Goal: Task Accomplishment & Management: Complete application form

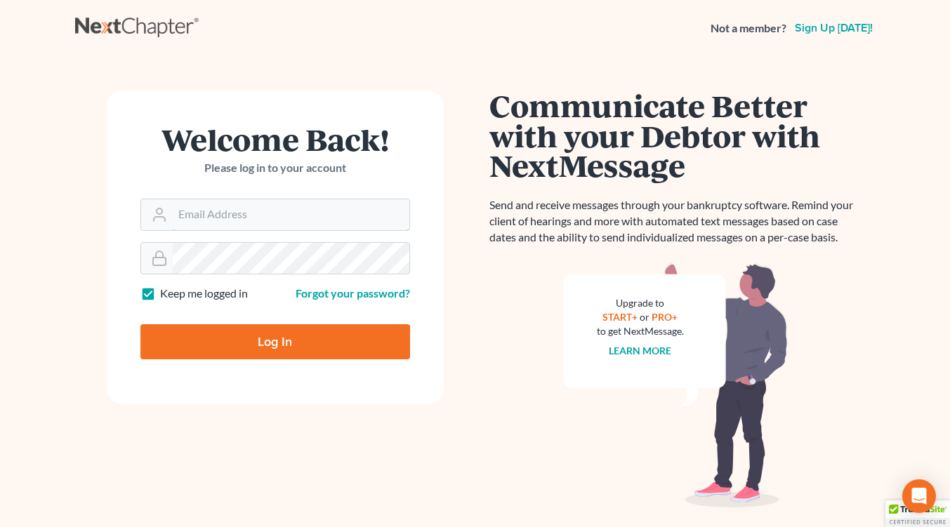
type input "[EMAIL_ADDRESS][DOMAIN_NAME]"
click at [310, 347] on input "Log In" at bounding box center [275, 341] width 270 height 35
type input "Thinking..."
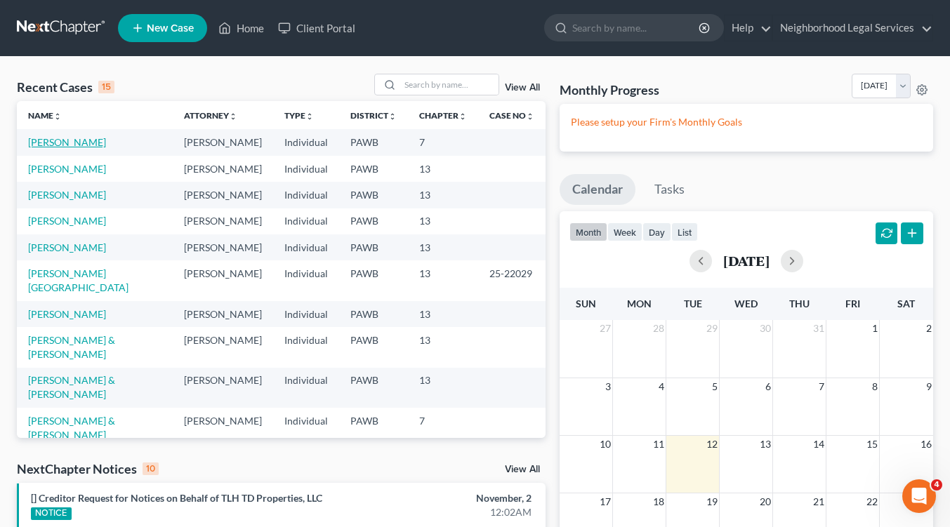
click at [48, 145] on link "Mastascusa, Carole" at bounding box center [67, 142] width 78 height 12
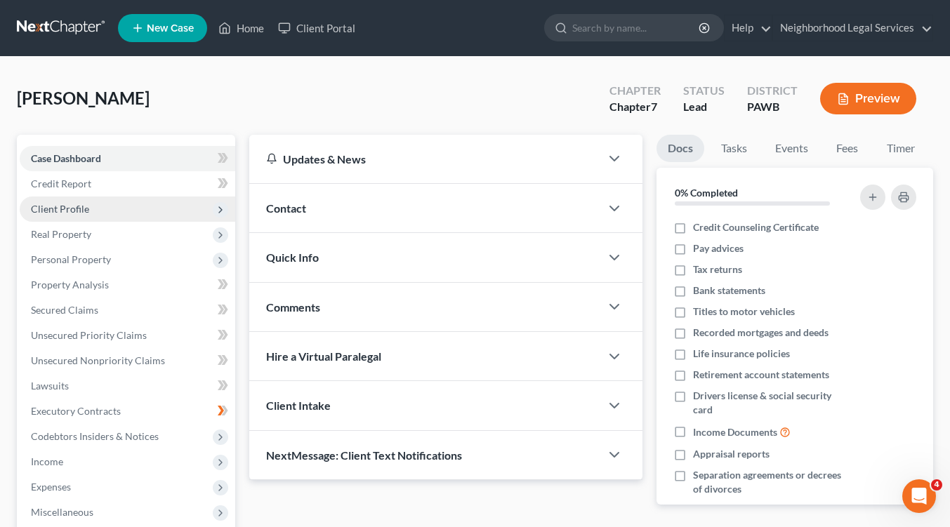
click at [80, 205] on span "Client Profile" at bounding box center [60, 209] width 58 height 12
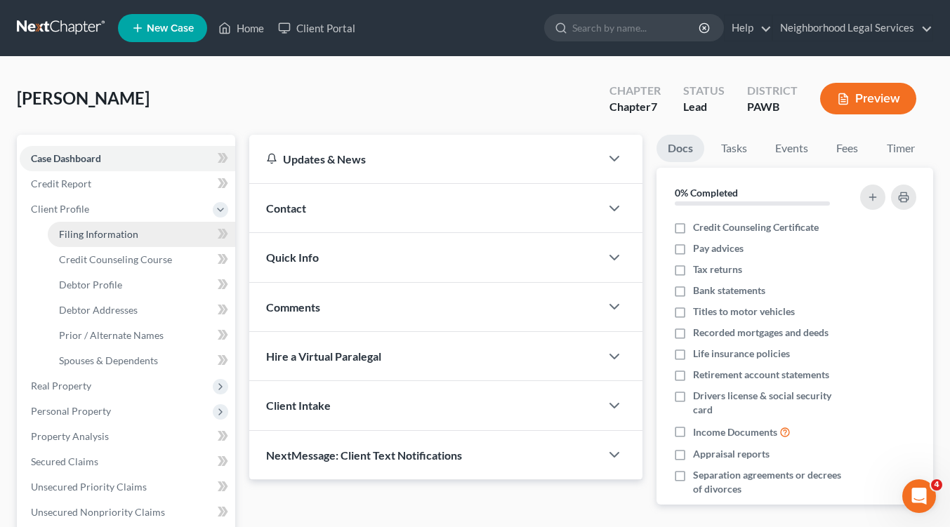
click at [85, 231] on span "Filing Information" at bounding box center [98, 234] width 79 height 12
select select "1"
select select "0"
select select "1"
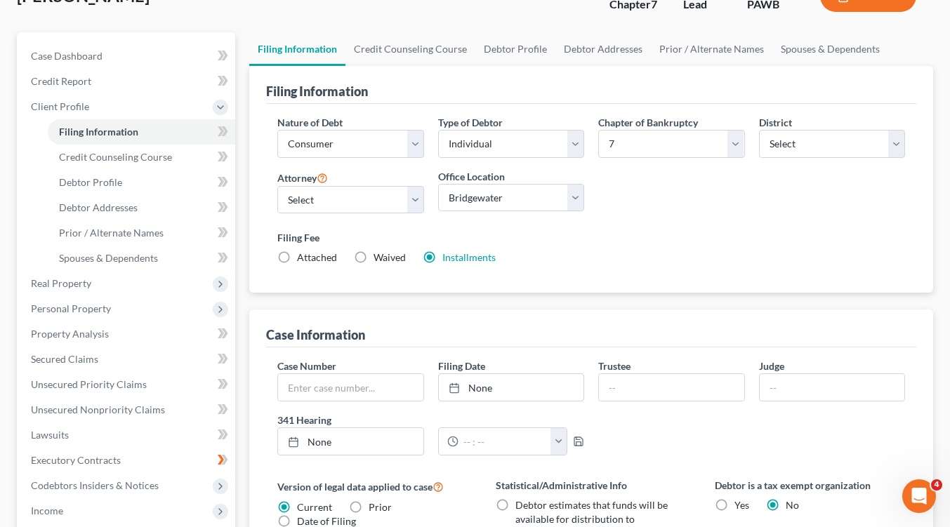
scroll to position [140, 0]
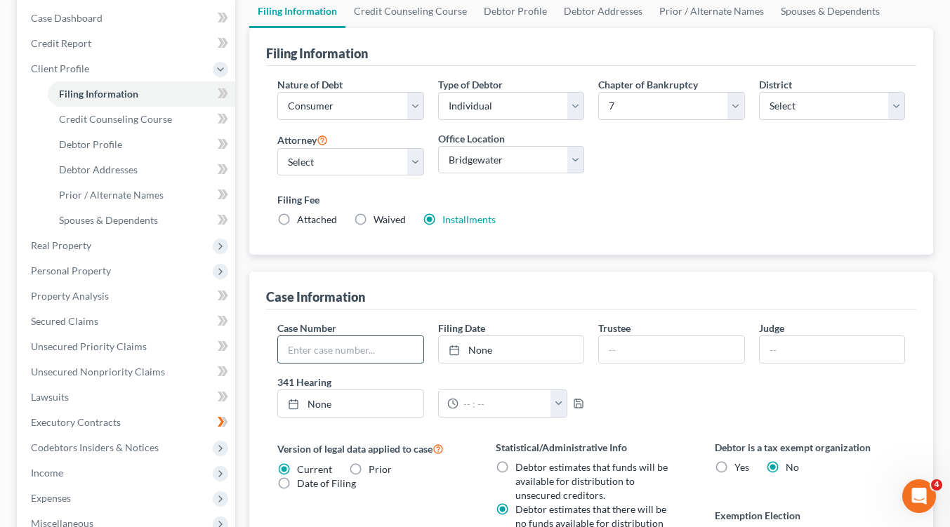
click at [305, 347] on input "text" at bounding box center [350, 349] width 145 height 27
type input "25-22109"
click at [771, 348] on input "text" at bounding box center [832, 349] width 145 height 27
type input "Deller"
type input "8/12/2025"
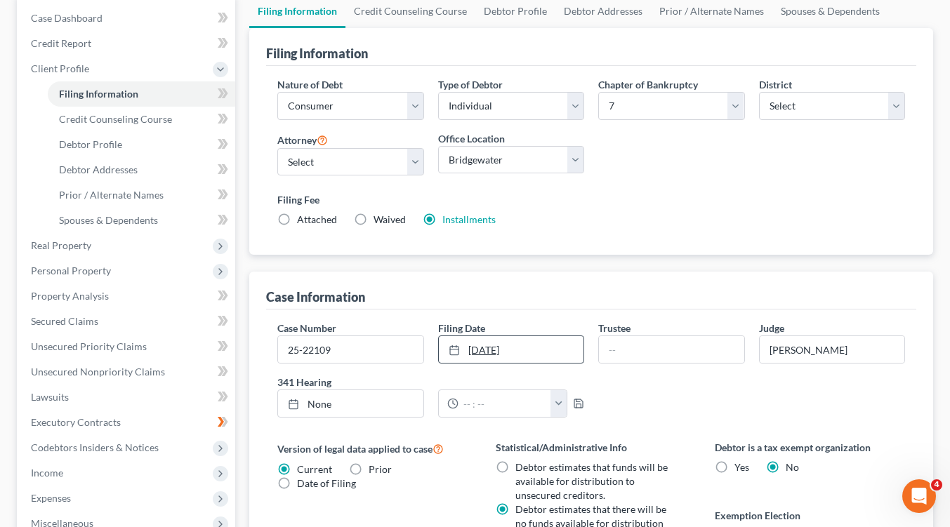
click at [455, 347] on icon at bounding box center [454, 350] width 11 height 11
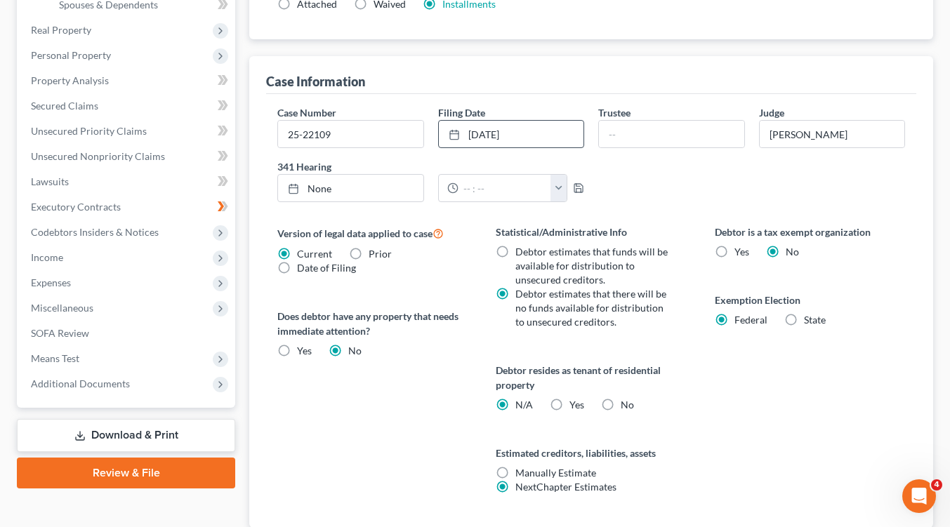
scroll to position [421, 0]
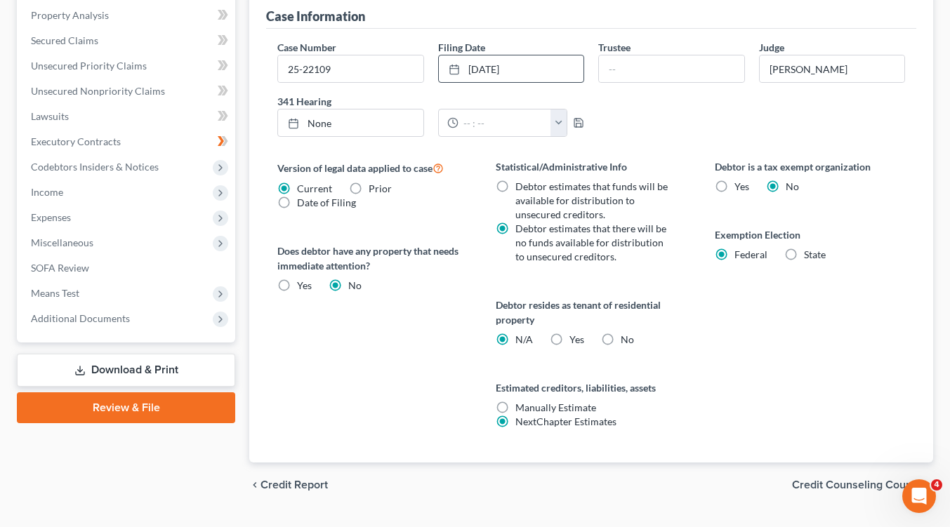
click at [833, 485] on span "Credit Counseling Course" at bounding box center [857, 484] width 130 height 11
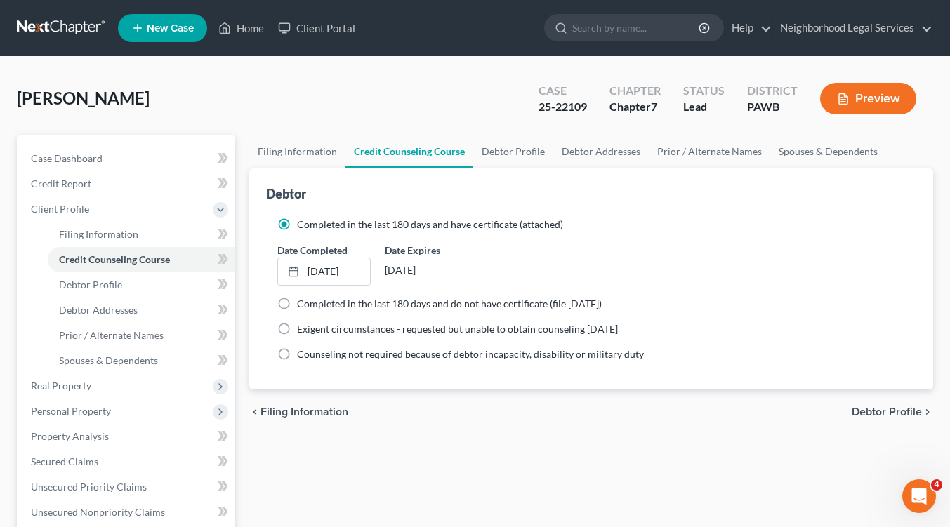
click at [878, 409] on span "Debtor Profile" at bounding box center [887, 411] width 70 height 11
select select "0"
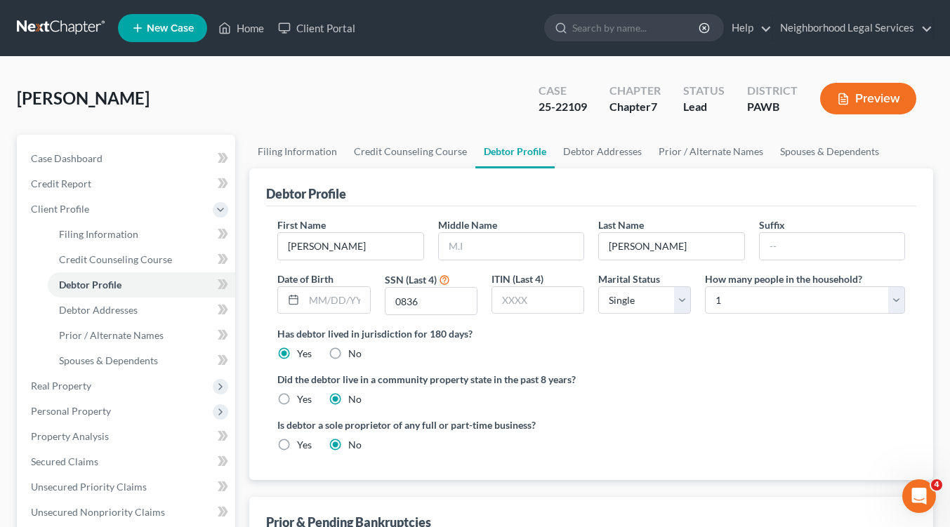
click at [831, 106] on button "Preview" at bounding box center [868, 99] width 96 height 32
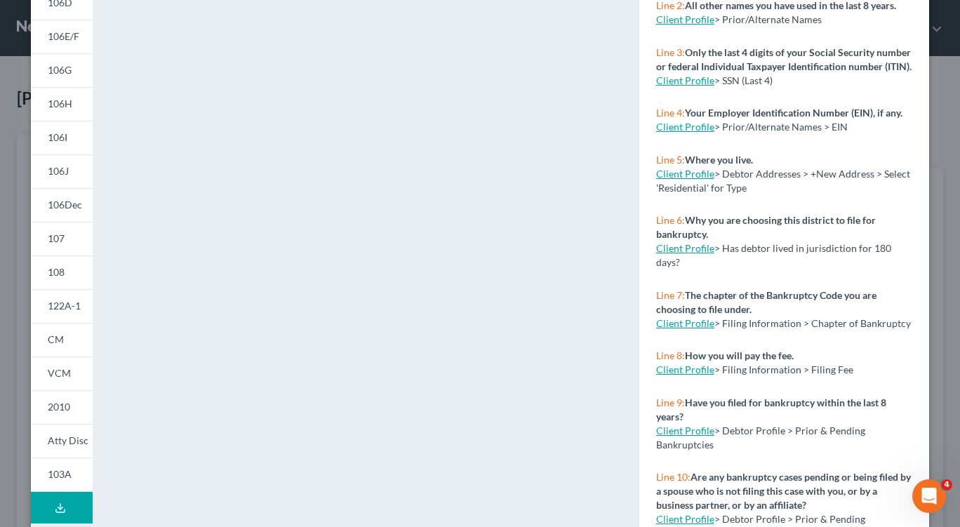
scroll to position [264, 0]
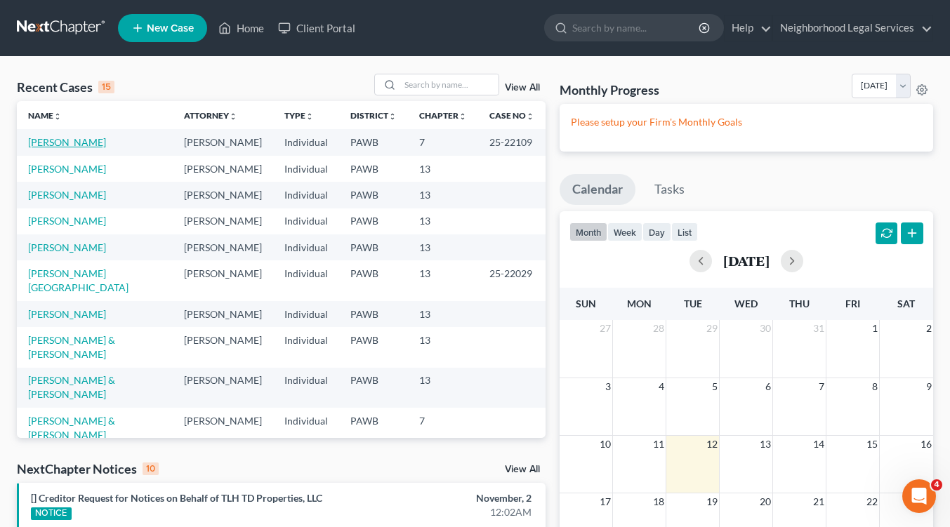
click at [86, 143] on link "Mastascusa, Carole" at bounding box center [67, 142] width 78 height 12
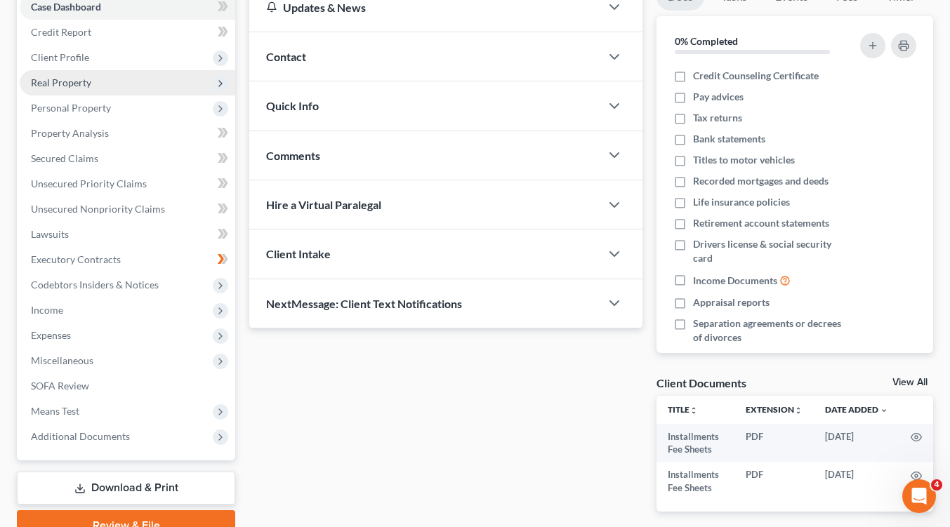
scroll to position [218, 0]
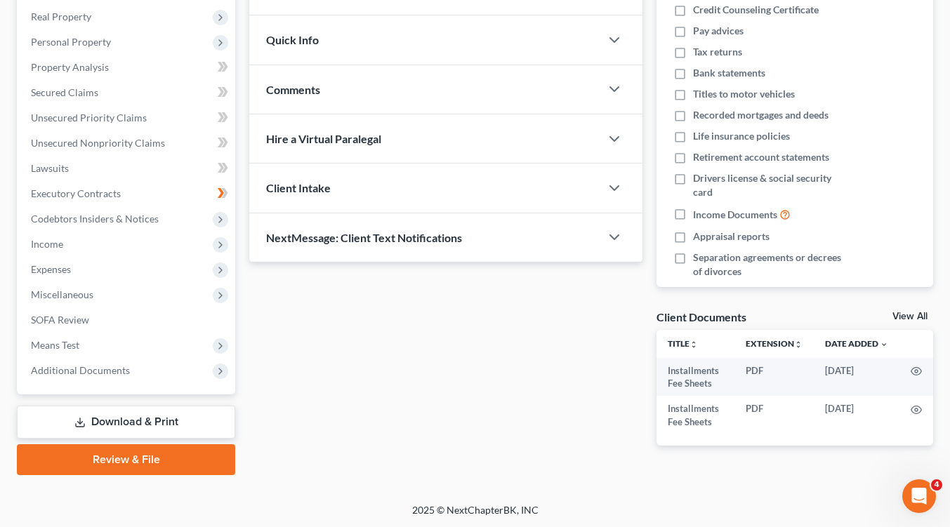
click at [142, 418] on link "Download & Print" at bounding box center [126, 422] width 218 height 33
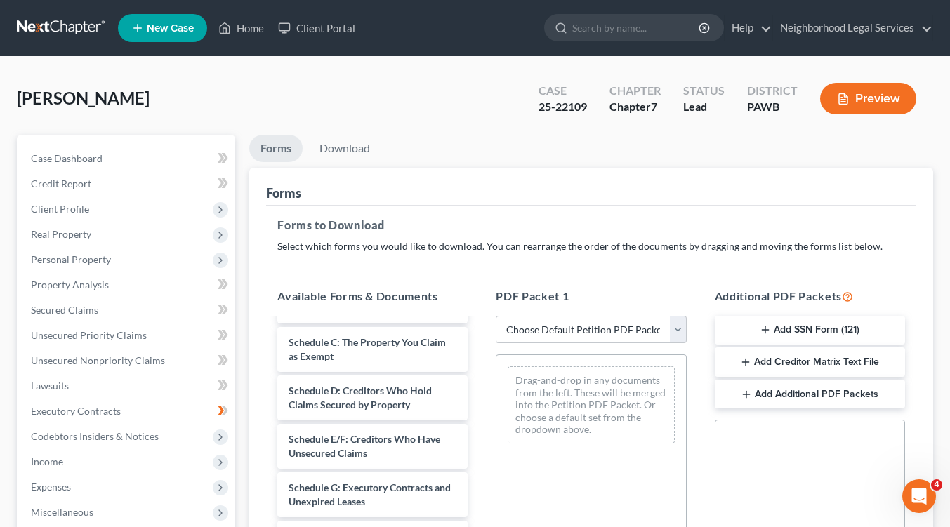
scroll to position [211, 0]
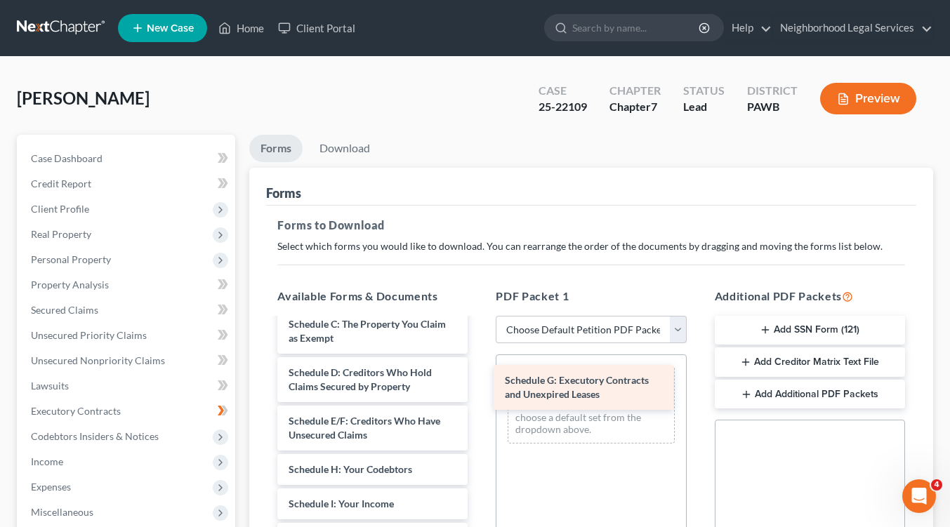
drag, startPoint x: 391, startPoint y: 470, endPoint x: 607, endPoint y: 381, distance: 233.6
click at [479, 381] on div "Schedule G: Executory Contracts and Unexpired Leases Installments Fee Sheets In…" at bounding box center [372, 518] width 213 height 819
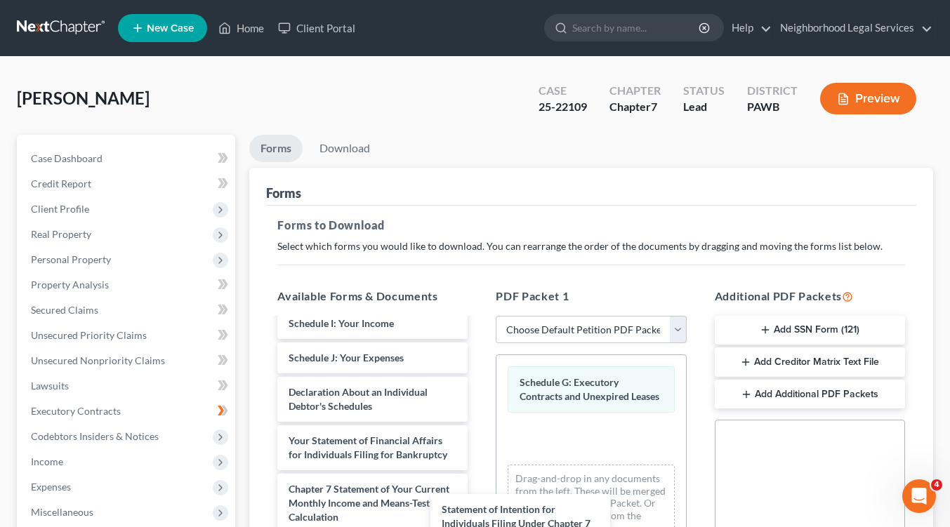
scroll to position [419, 0]
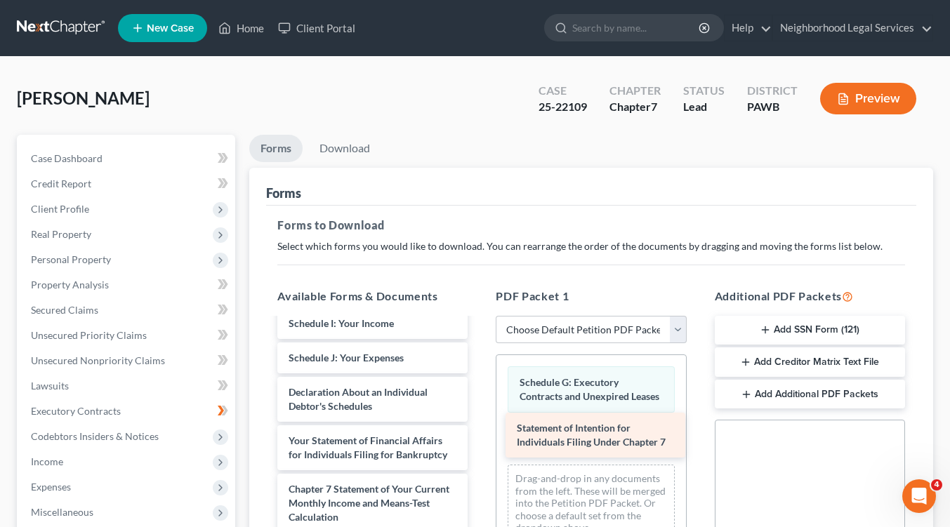
drag, startPoint x: 390, startPoint y: 439, endPoint x: 618, endPoint y: 442, distance: 228.2
click at [479, 442] on div "Statement of Intention for Individuals Filing Under Chapter 7 Installments Fee …" at bounding box center [372, 313] width 213 height 770
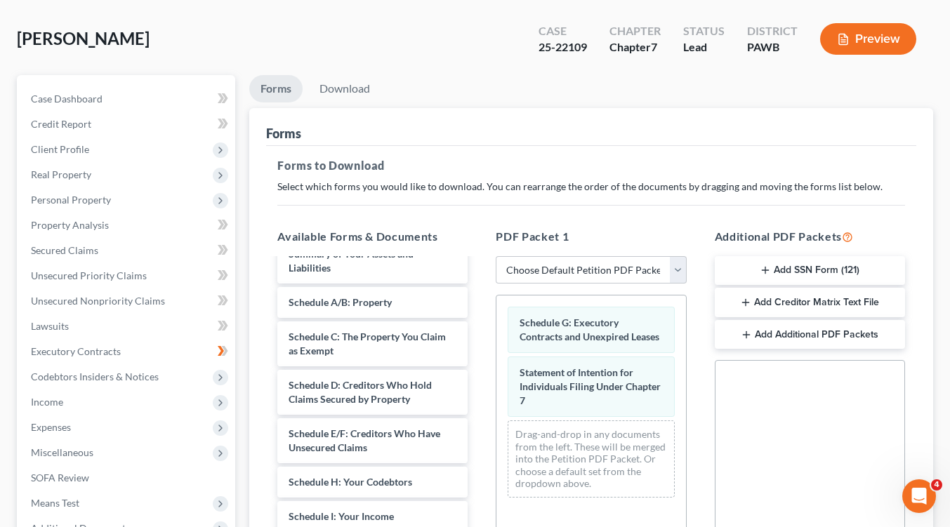
scroll to position [0, 0]
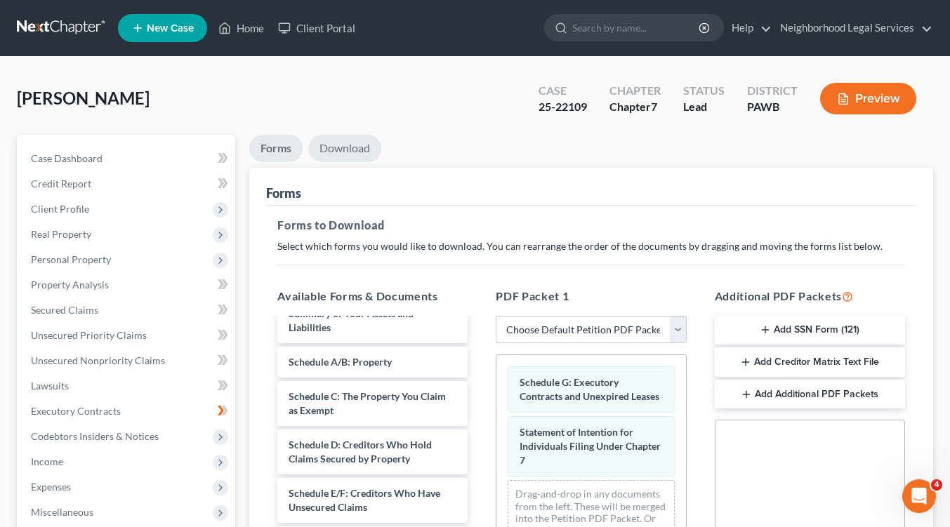
click at [355, 151] on link "Download" at bounding box center [344, 148] width 73 height 27
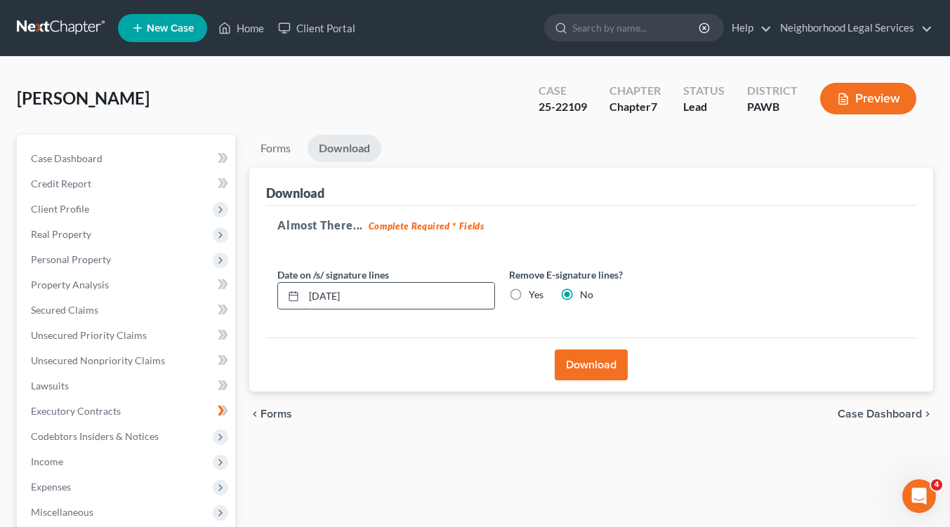
click at [334, 297] on input "08/12/2025" at bounding box center [399, 296] width 190 height 27
click at [333, 293] on input "08/01/2025" at bounding box center [399, 296] width 190 height 27
type input "08/11/2025"
click at [576, 364] on button "Download" at bounding box center [591, 365] width 73 height 31
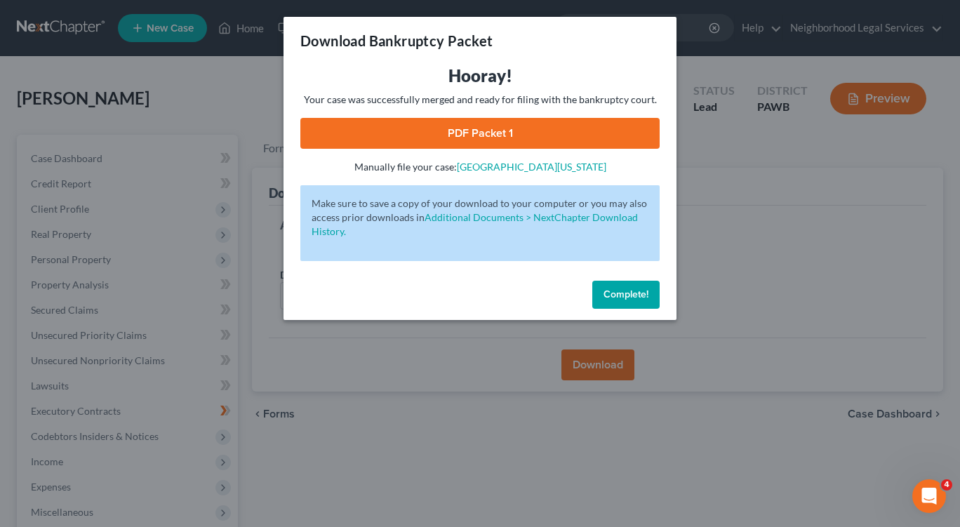
click at [500, 131] on link "PDF Packet 1" at bounding box center [479, 133] width 359 height 31
click at [626, 297] on span "Complete!" at bounding box center [626, 295] width 45 height 12
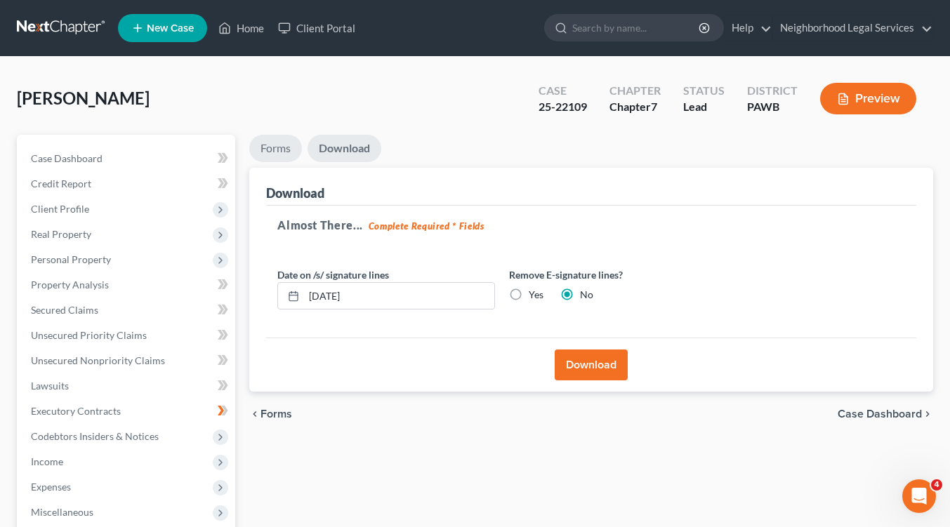
click at [262, 148] on link "Forms" at bounding box center [275, 148] width 53 height 27
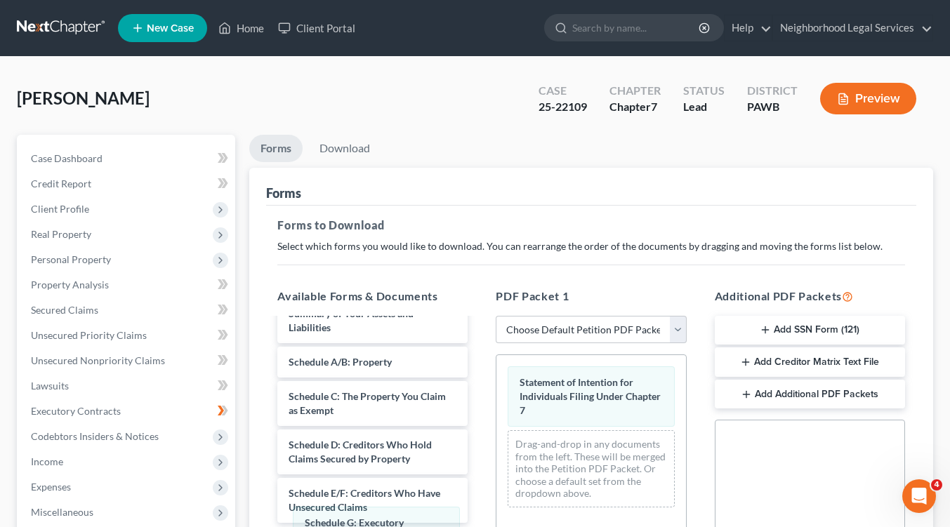
drag, startPoint x: 566, startPoint y: 389, endPoint x: 351, endPoint y: 530, distance: 257.0
click at [351, 527] on html "Home New Case Client Portal Neighborhood Legal Services slaters@nlsa.us My Acco…" at bounding box center [475, 433] width 950 height 867
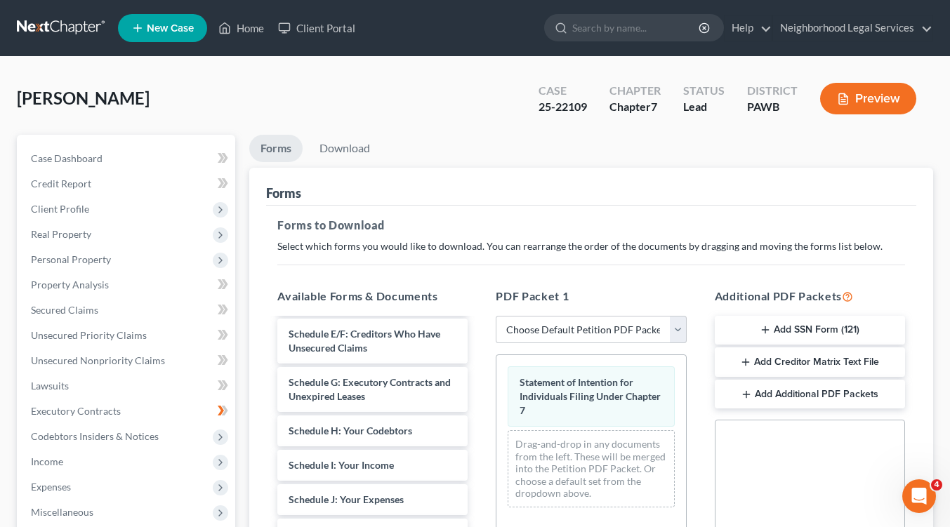
scroll to position [349, 0]
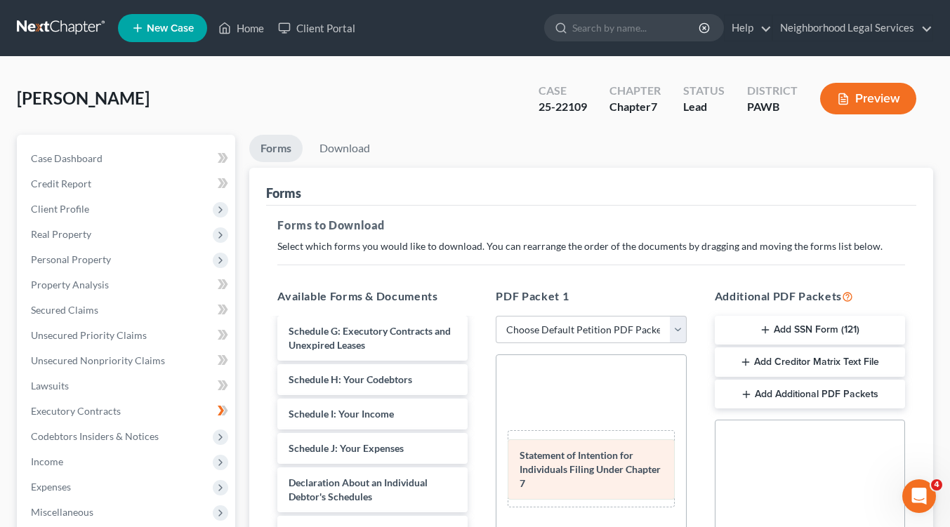
drag, startPoint x: 602, startPoint y: 369, endPoint x: 602, endPoint y: 442, distance: 73.7
click at [602, 442] on div "Statement of Intention for Individuals Filing Under Chapter 7 Statement of Inte…" at bounding box center [590, 437] width 189 height 164
drag, startPoint x: 590, startPoint y: 373, endPoint x: 584, endPoint y: 453, distance: 79.6
click at [584, 453] on div "Statement of Intention for Individuals Filing Under Chapter 7 Statement of Inte…" at bounding box center [590, 437] width 189 height 164
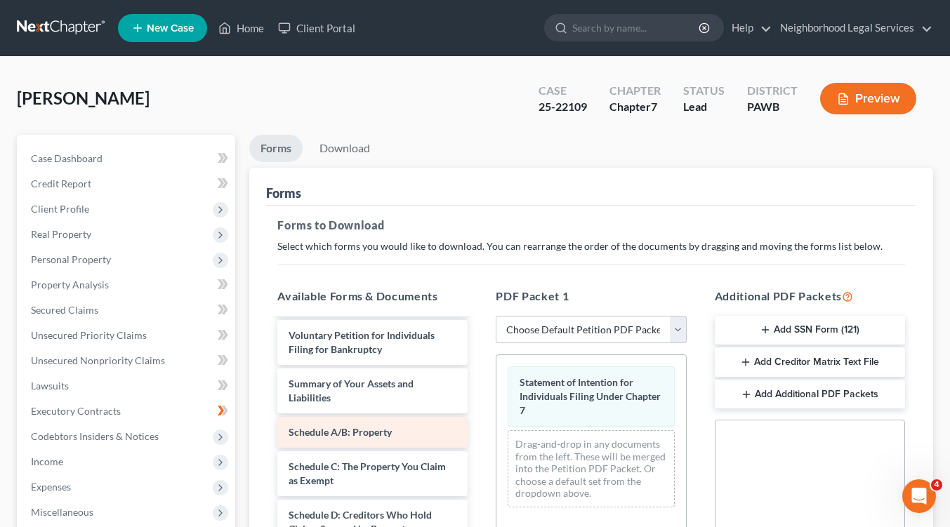
scroll to position [138, 0]
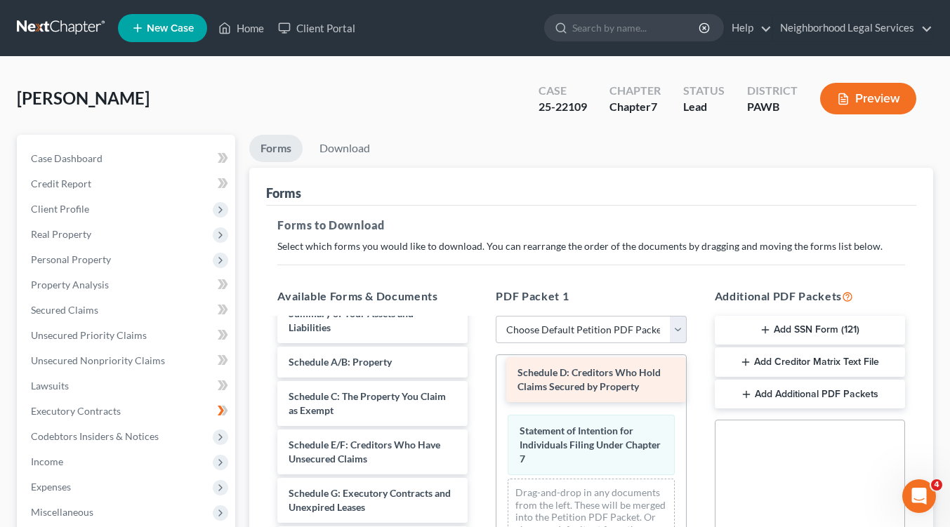
drag, startPoint x: 375, startPoint y: 444, endPoint x: 604, endPoint y: 372, distance: 239.8
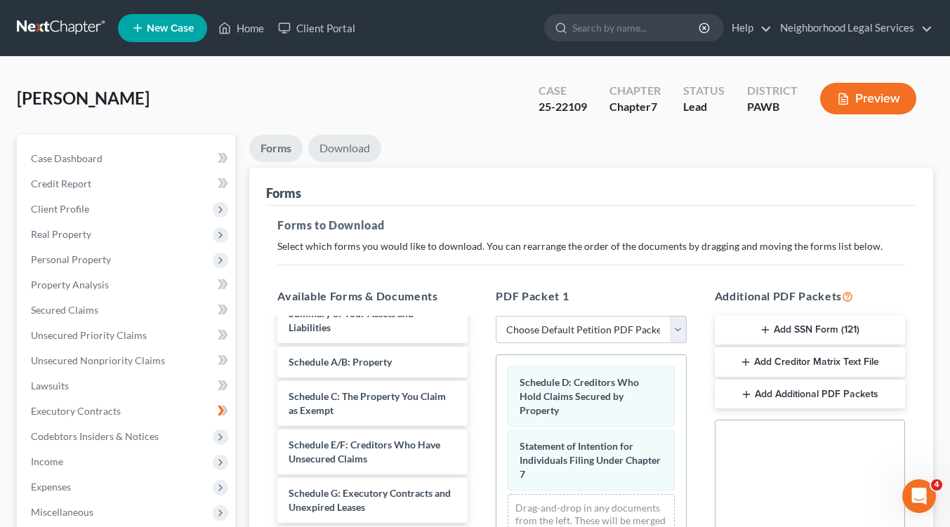
click at [343, 146] on link "Download" at bounding box center [344, 148] width 73 height 27
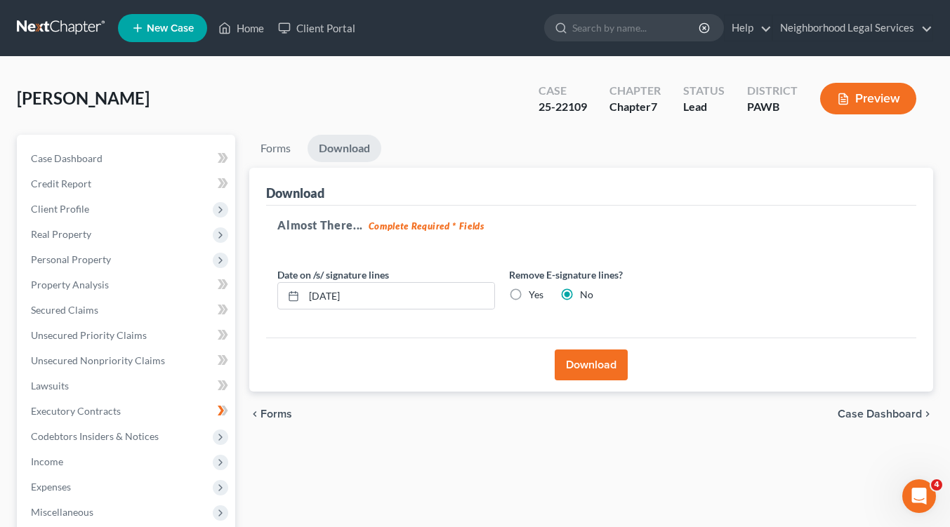
click at [589, 367] on button "Download" at bounding box center [591, 365] width 73 height 31
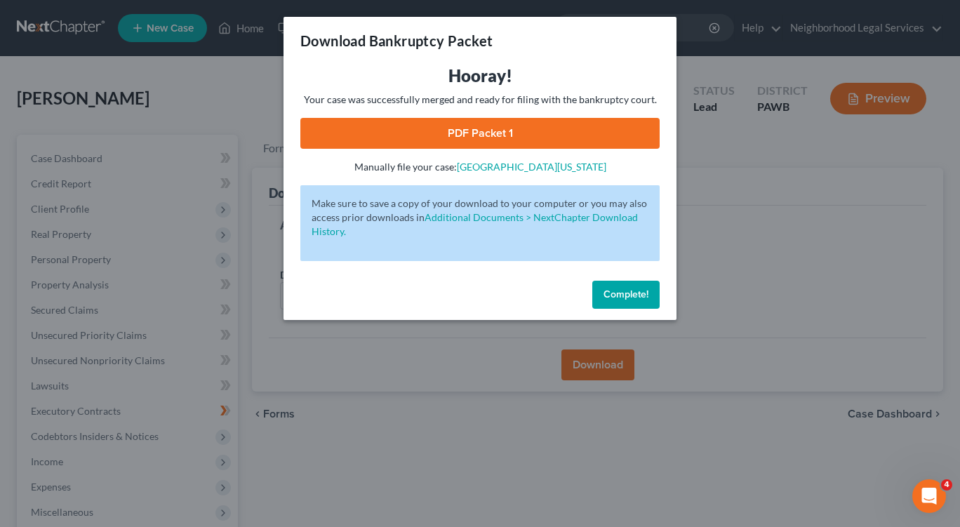
click at [516, 137] on link "PDF Packet 1" at bounding box center [479, 133] width 359 height 31
click at [536, 133] on link "PDF Packet 1" at bounding box center [479, 133] width 359 height 31
click at [617, 288] on button "Complete!" at bounding box center [626, 295] width 67 height 28
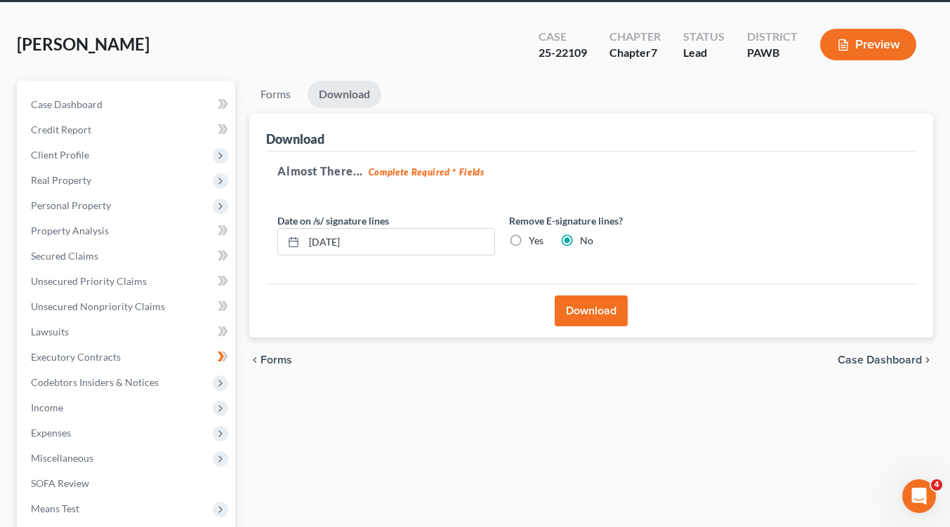
scroll to position [0, 0]
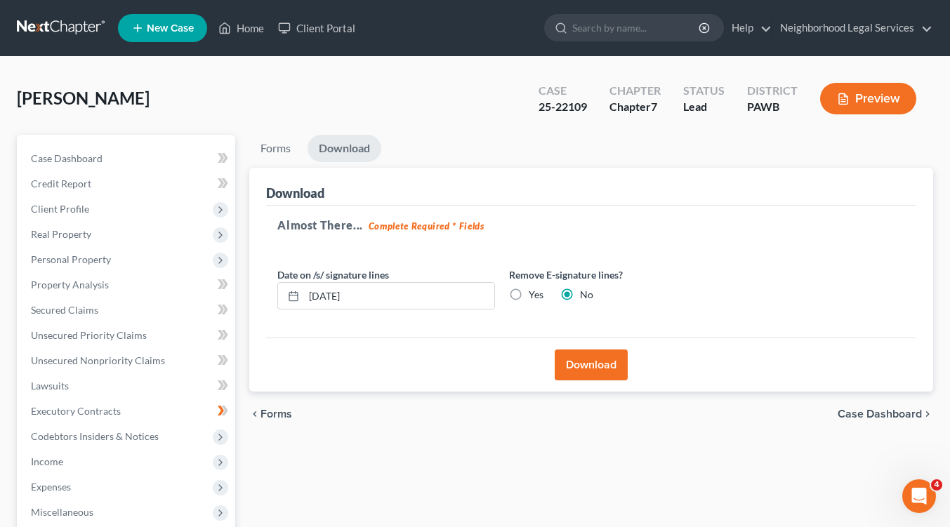
click at [581, 366] on button "Download" at bounding box center [591, 365] width 73 height 31
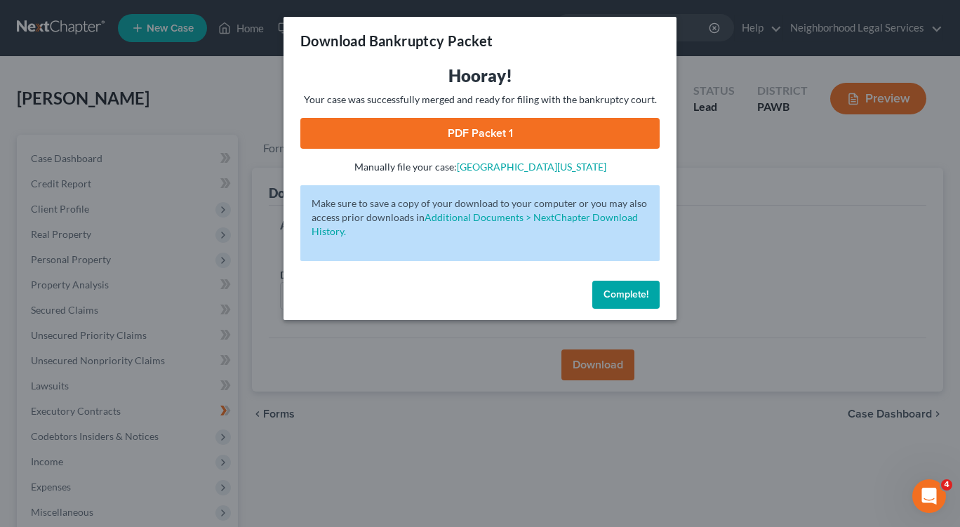
click at [611, 296] on span "Complete!" at bounding box center [626, 295] width 45 height 12
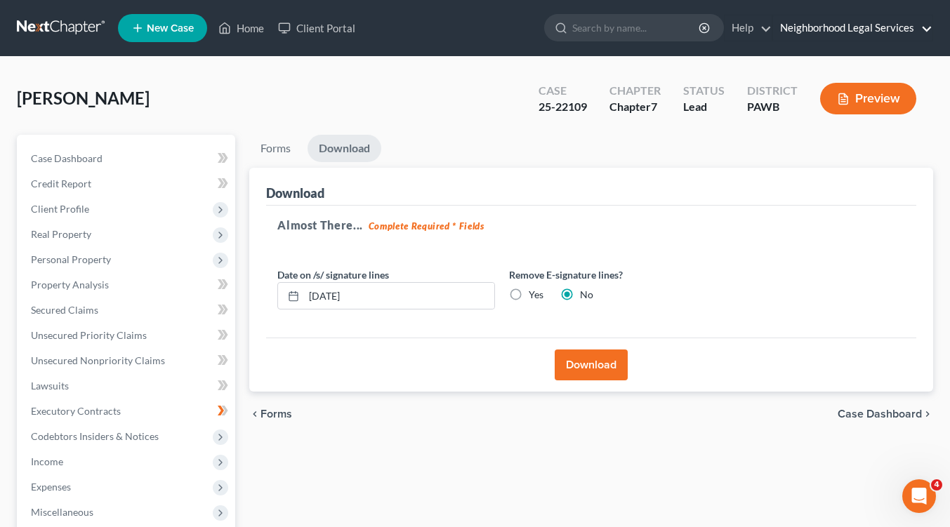
click at [853, 34] on link "Neighborhood Legal Services" at bounding box center [852, 27] width 159 height 25
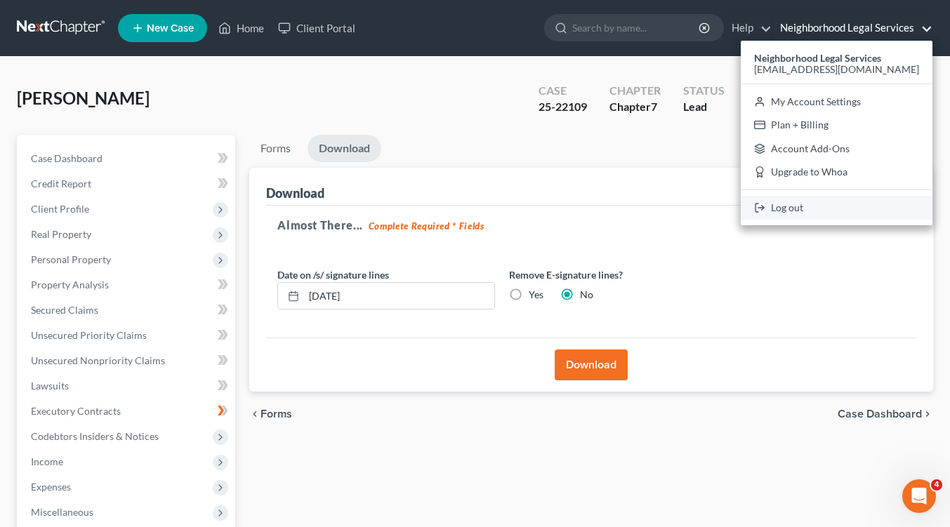
click at [819, 207] on link "Log out" at bounding box center [837, 208] width 192 height 24
